Goal: Information Seeking & Learning: Learn about a topic

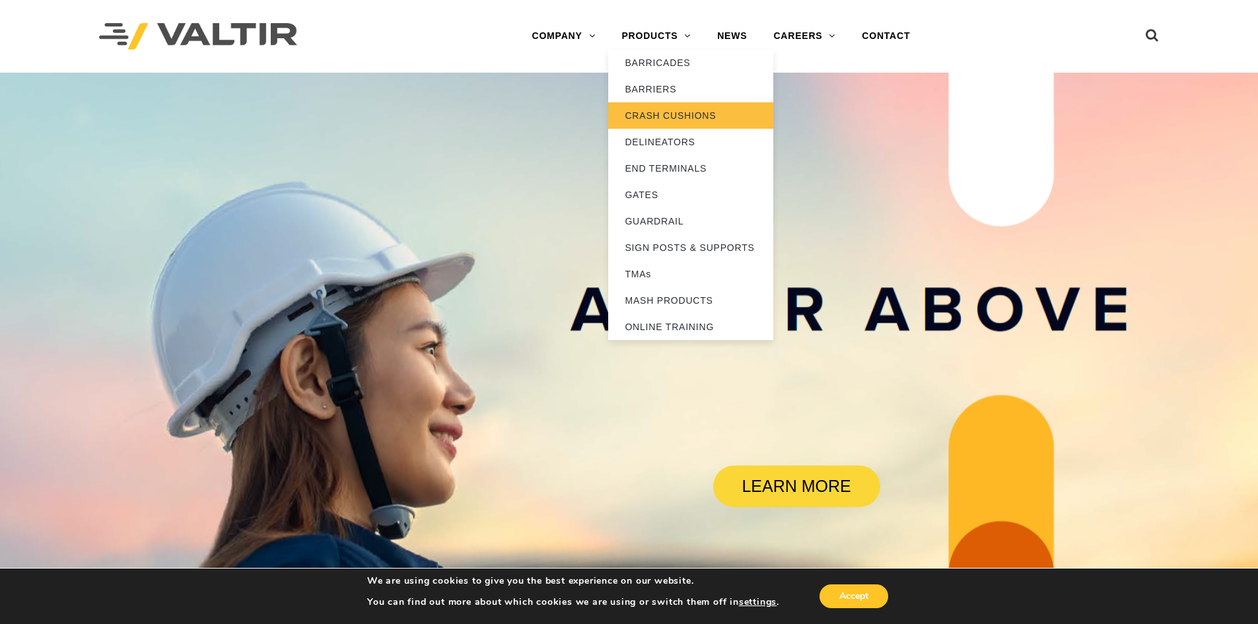
click at [680, 114] on link "CRASH CUSHIONS" at bounding box center [690, 115] width 165 height 26
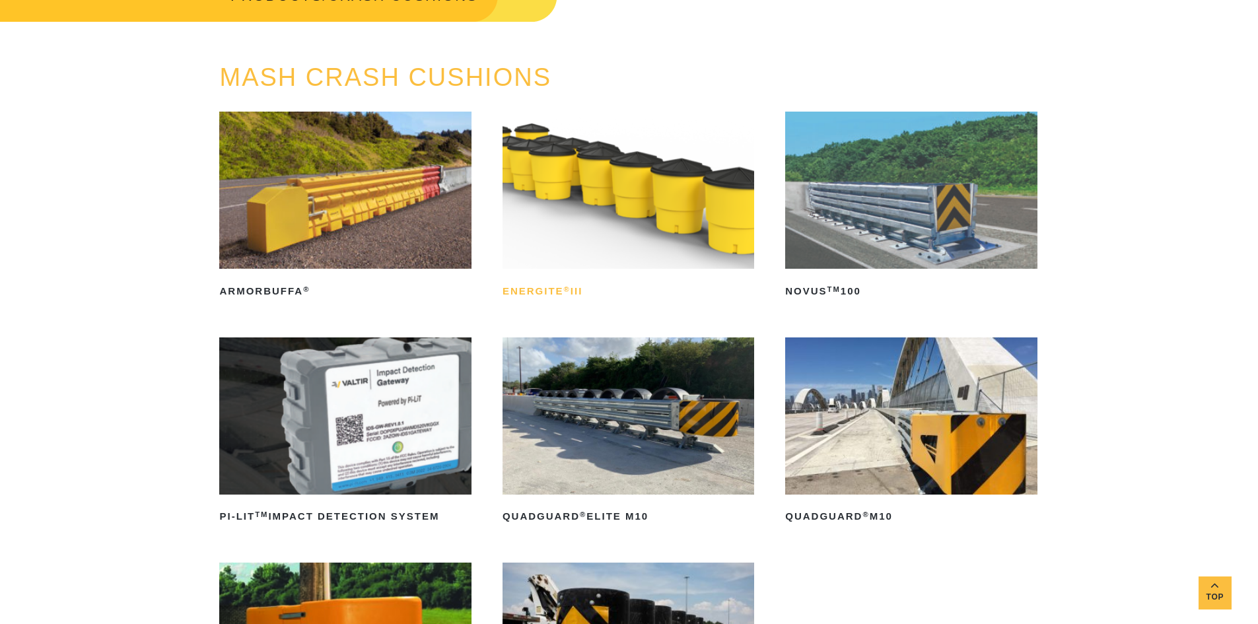
scroll to position [396, 0]
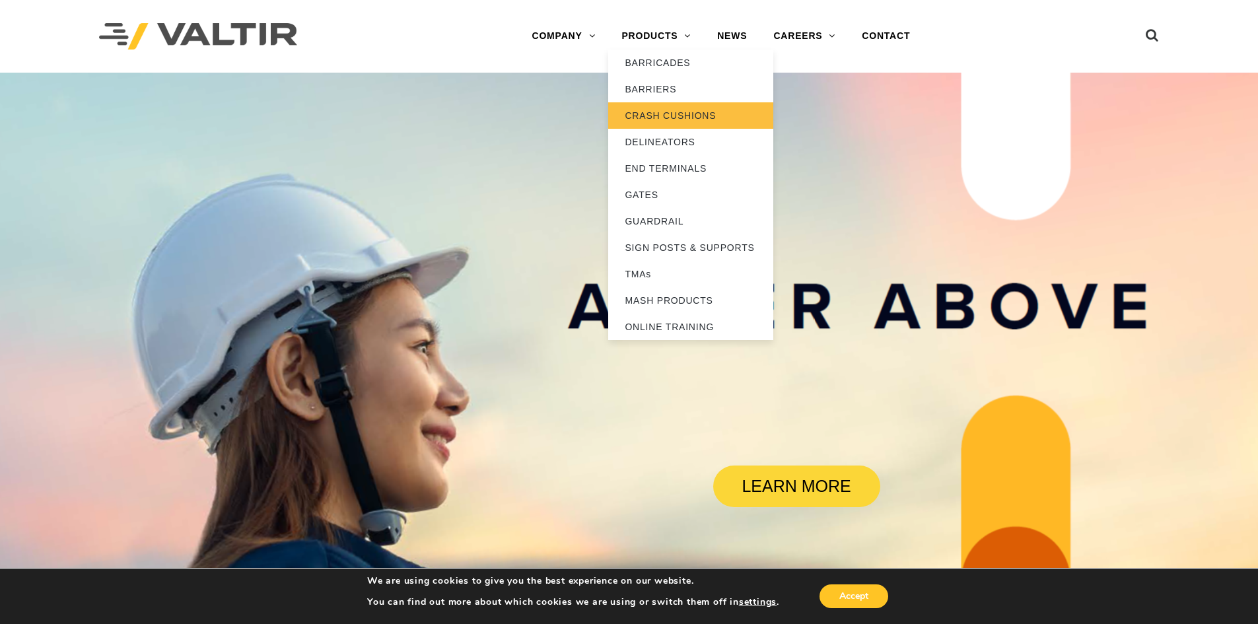
click at [660, 112] on link "CRASH CUSHIONS" at bounding box center [690, 115] width 165 height 26
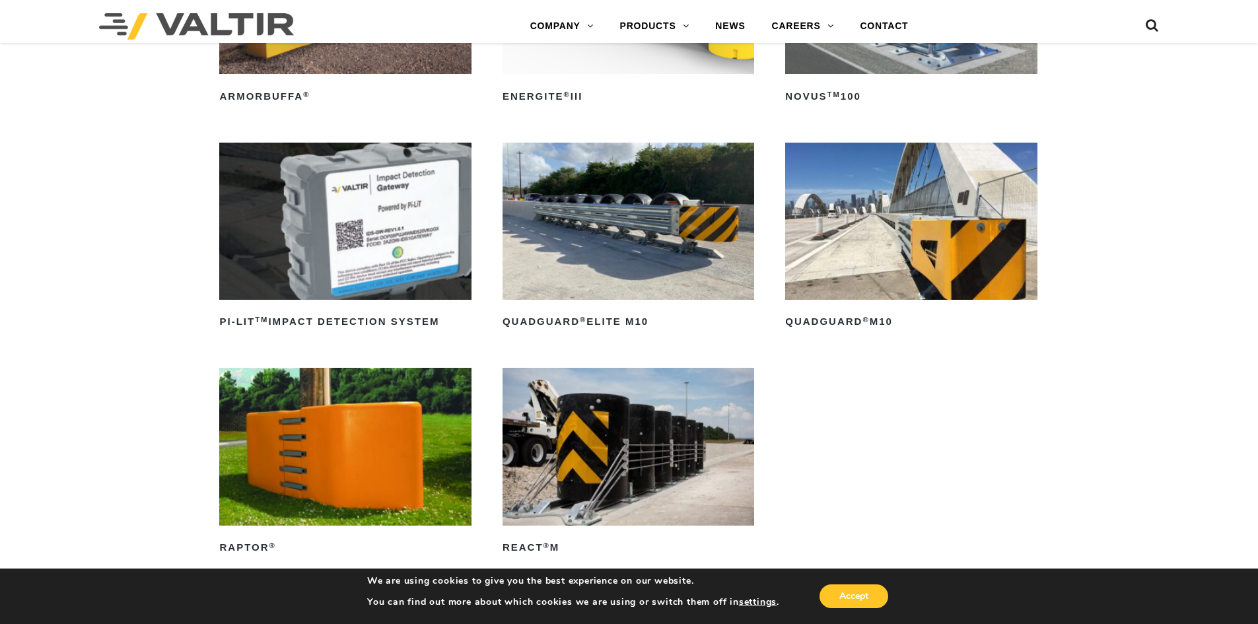
scroll to position [330, 0]
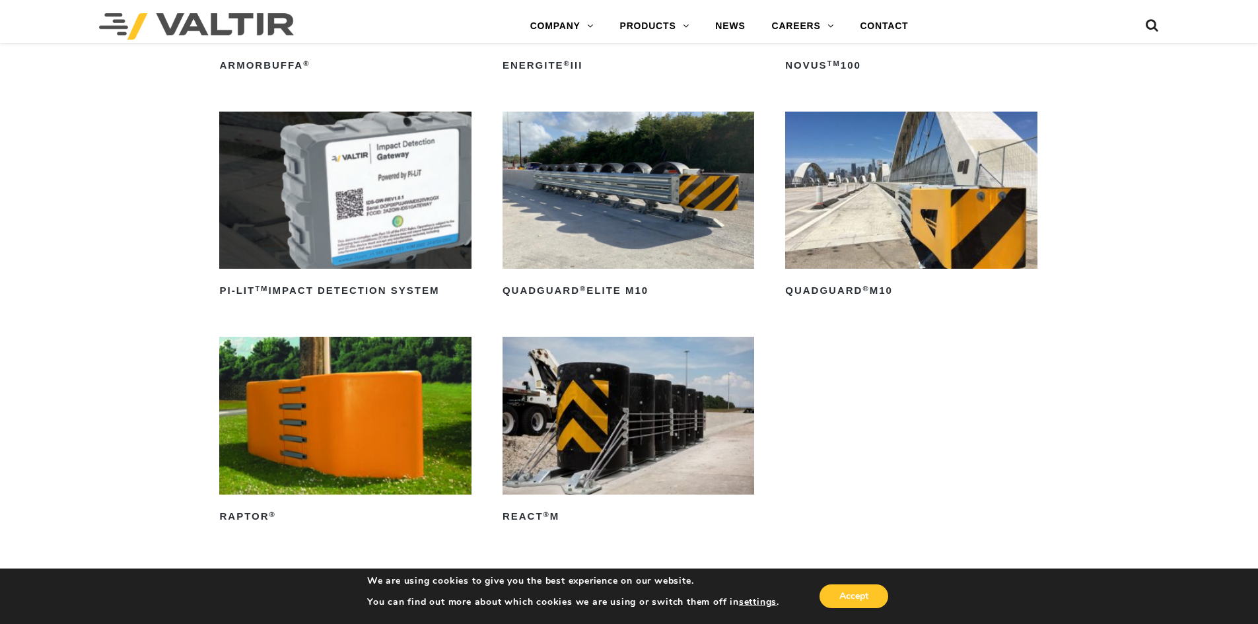
click at [906, 207] on img at bounding box center [911, 190] width 252 height 157
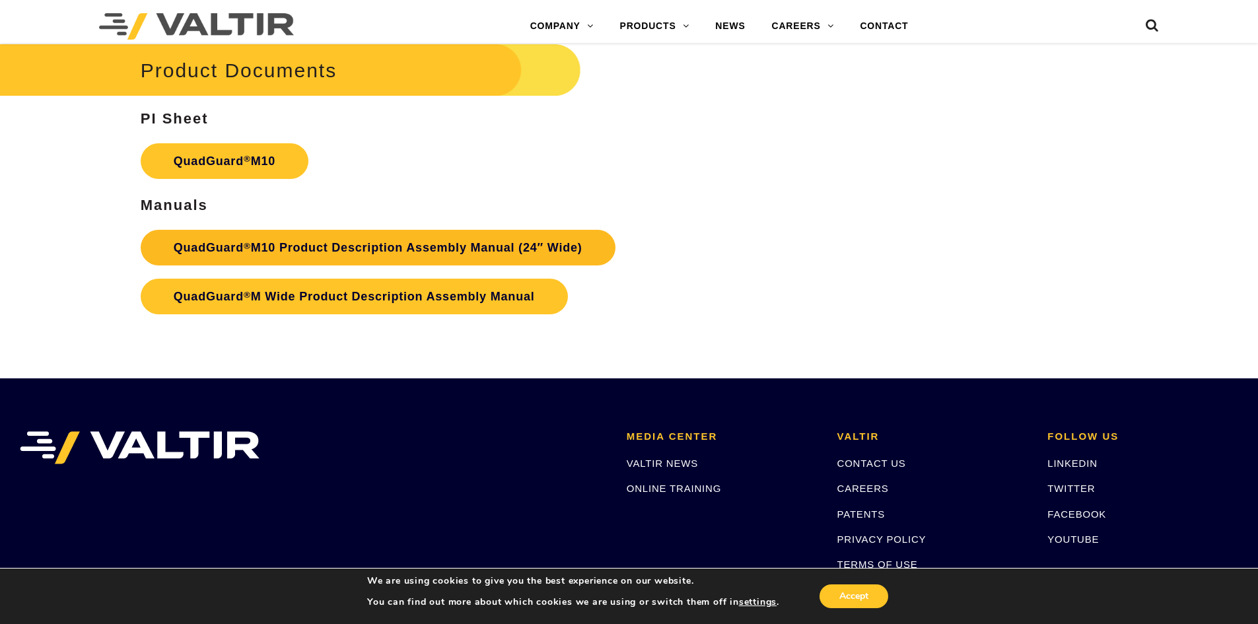
scroll to position [4887, 0]
